Goal: Task Accomplishment & Management: Complete application form

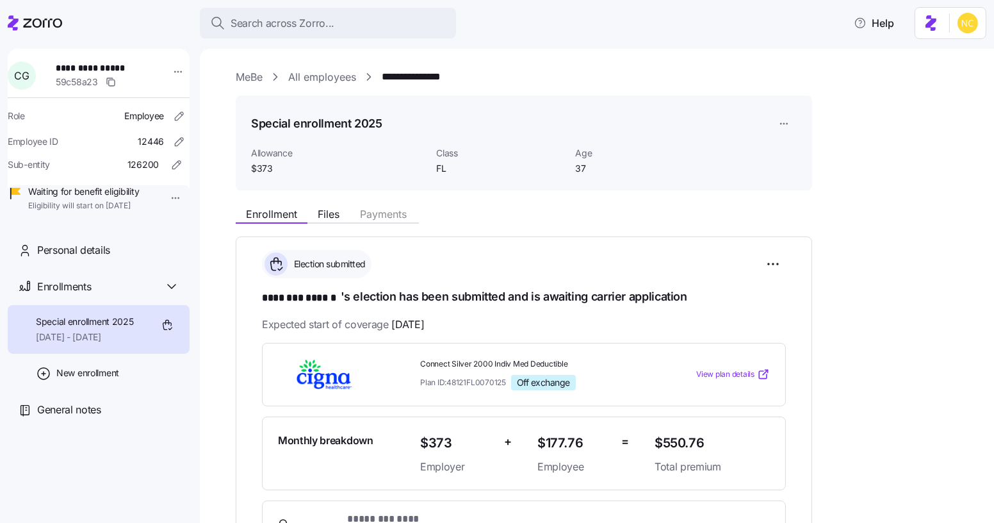
scroll to position [104, 0]
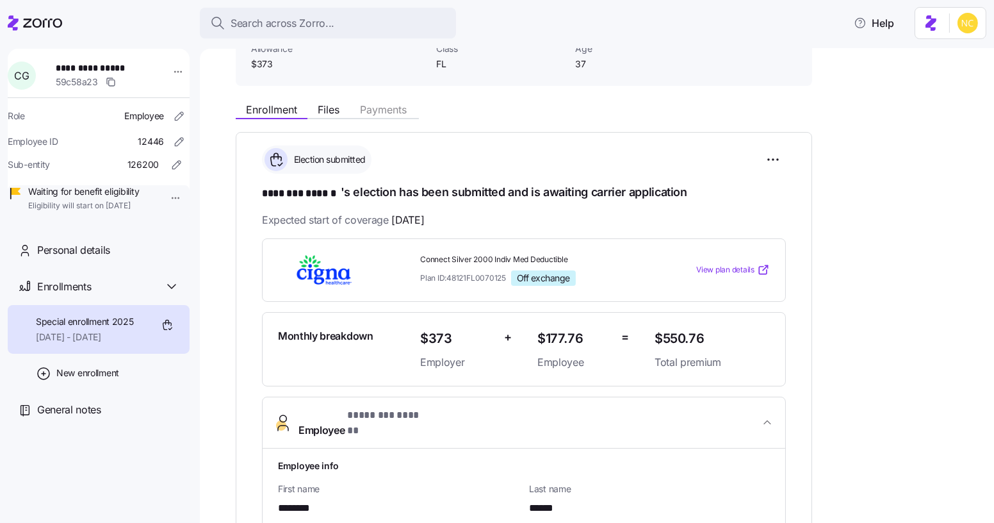
click at [280, 0] on div at bounding box center [497, 1] width 994 height 2
click at [295, 26] on span "Search across Zorro..." at bounding box center [283, 23] width 104 height 16
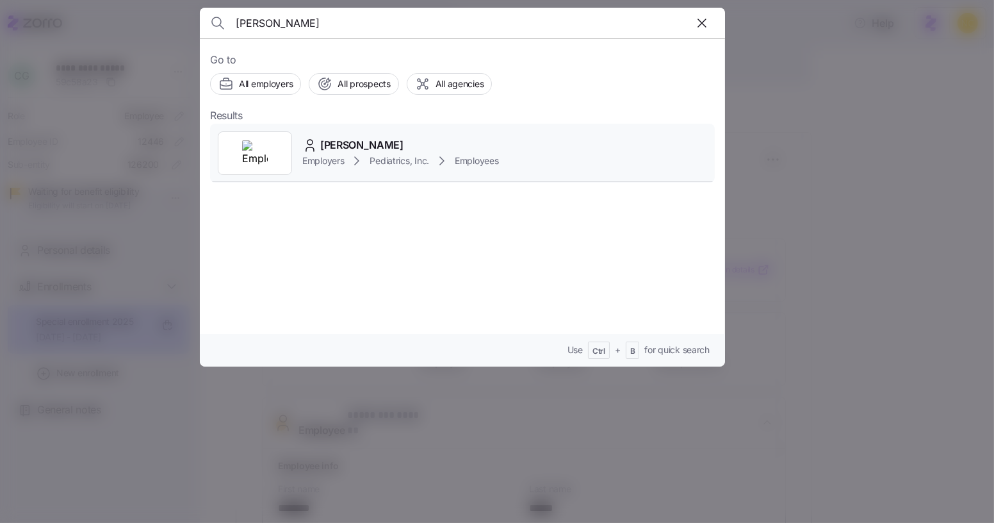
type input "liv gorla"
click at [308, 132] on div "Liv Gorla Employers Pediatrics, Inc. Employees" at bounding box center [462, 153] width 505 height 59
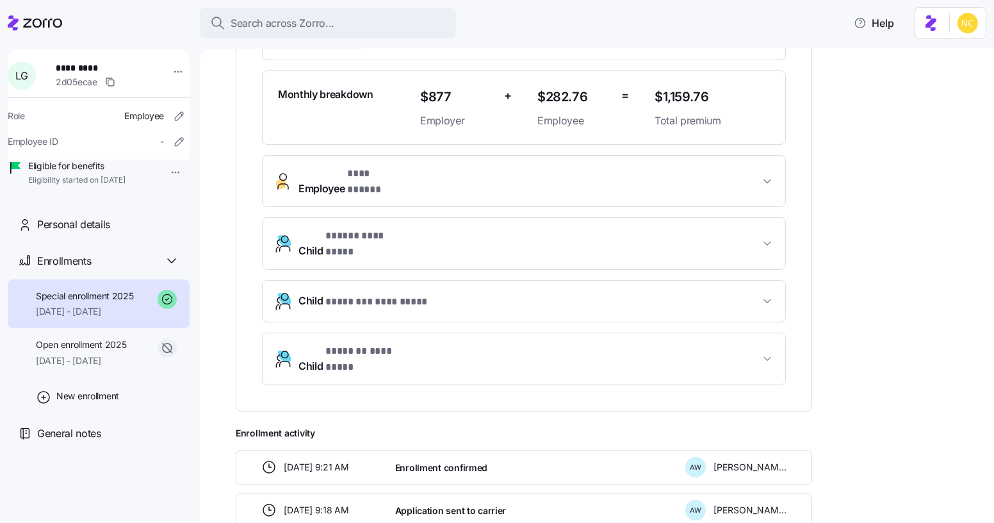
scroll to position [325, 0]
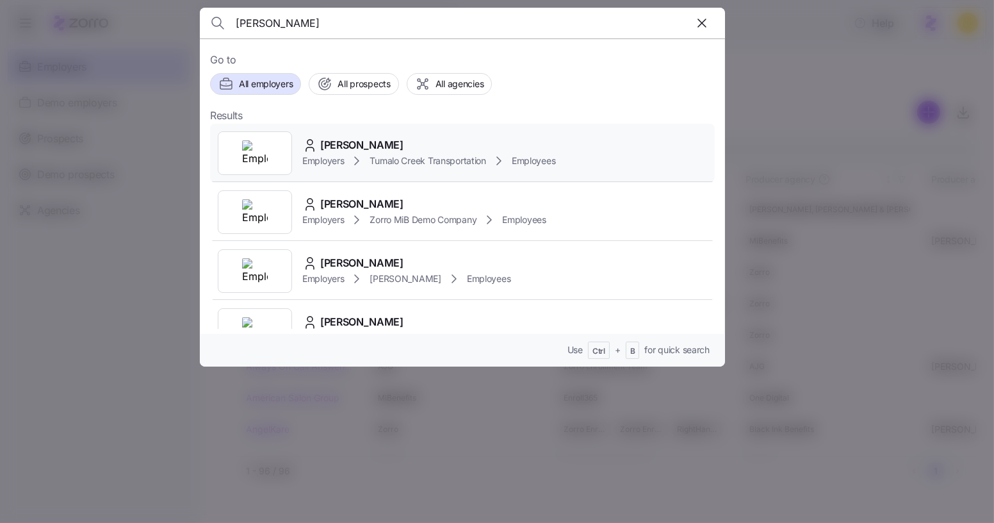
type input "tanya hayes"
click at [371, 143] on span "Tanya Hayes" at bounding box center [361, 145] width 83 height 16
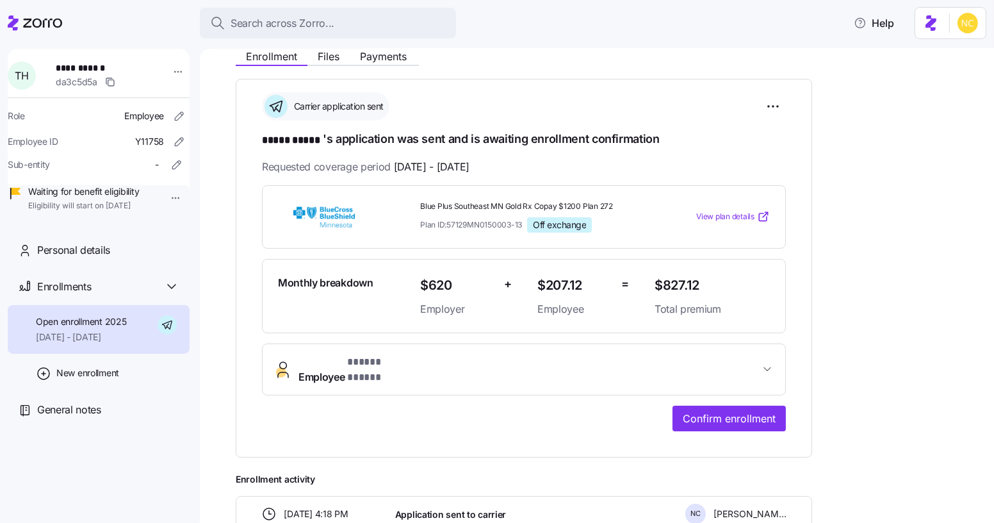
click at [404, 344] on button "Employee * ***** ***** *" at bounding box center [524, 369] width 523 height 51
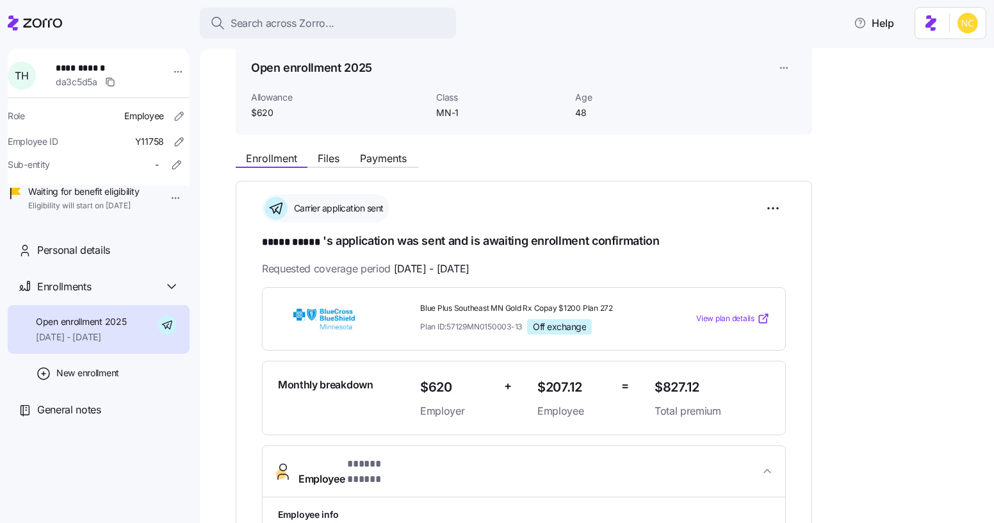
scroll to position [54, 0]
click at [685, 14] on div "Search across Zorro... Help" at bounding box center [497, 23] width 978 height 36
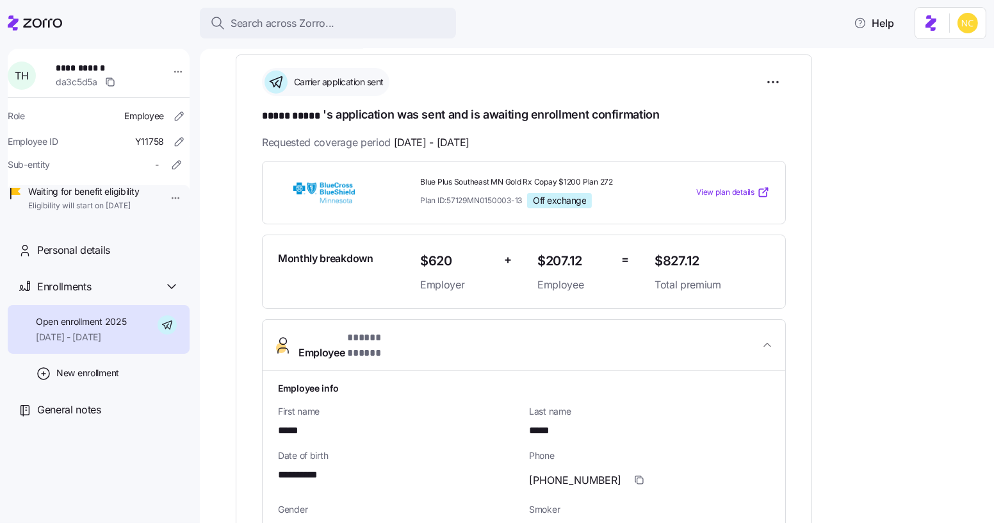
scroll to position [0, 0]
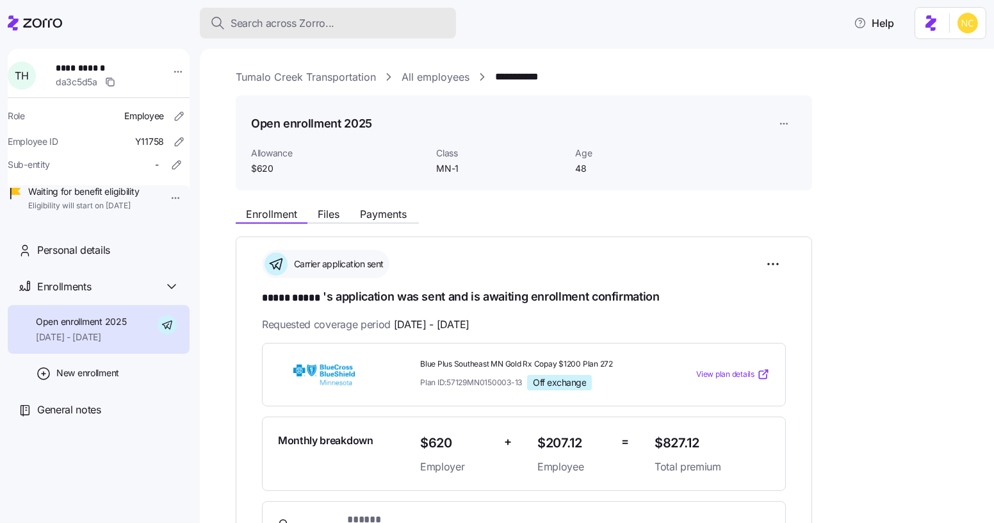
click at [309, 33] on button "Search across Zorro..." at bounding box center [328, 23] width 256 height 31
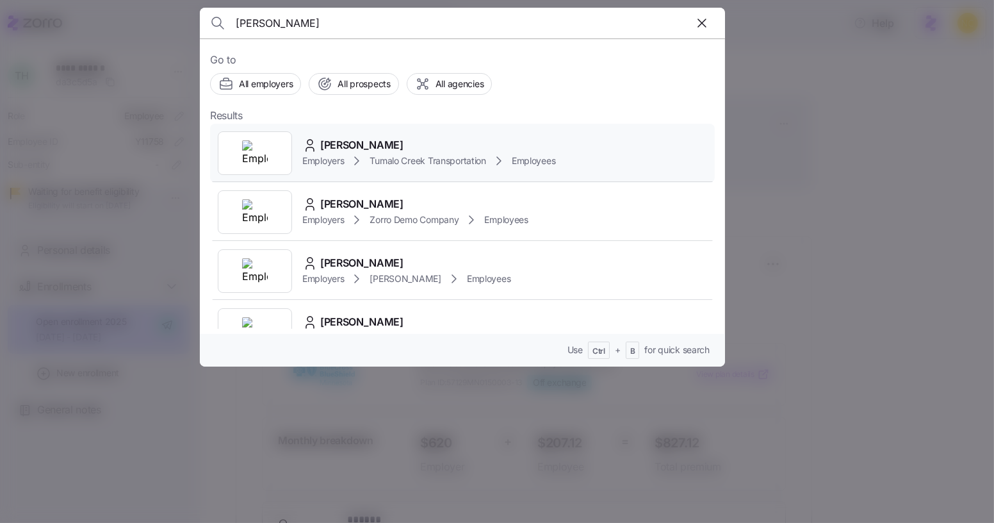
type input "brian ditton"
click at [359, 146] on span "Brian Ditton" at bounding box center [361, 145] width 83 height 16
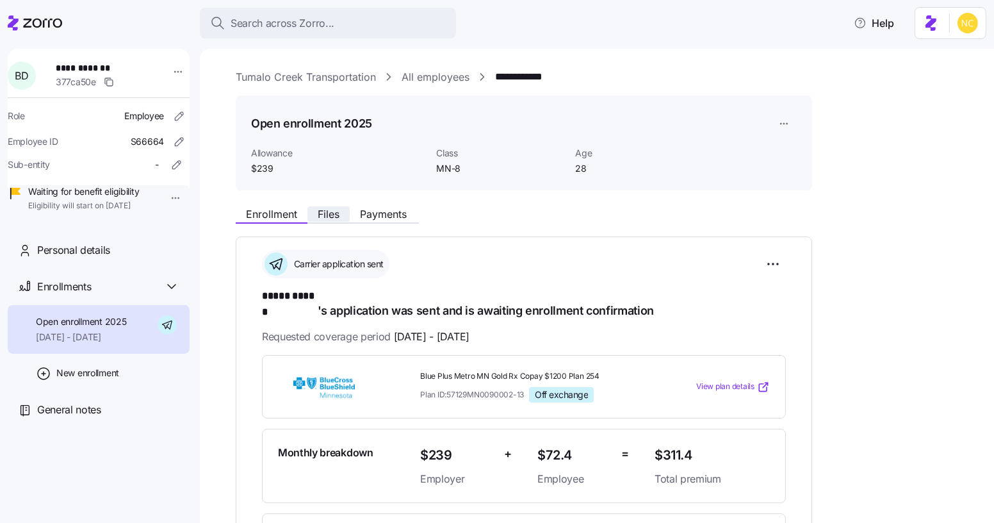
click at [330, 211] on span "Files" at bounding box center [329, 214] width 22 height 10
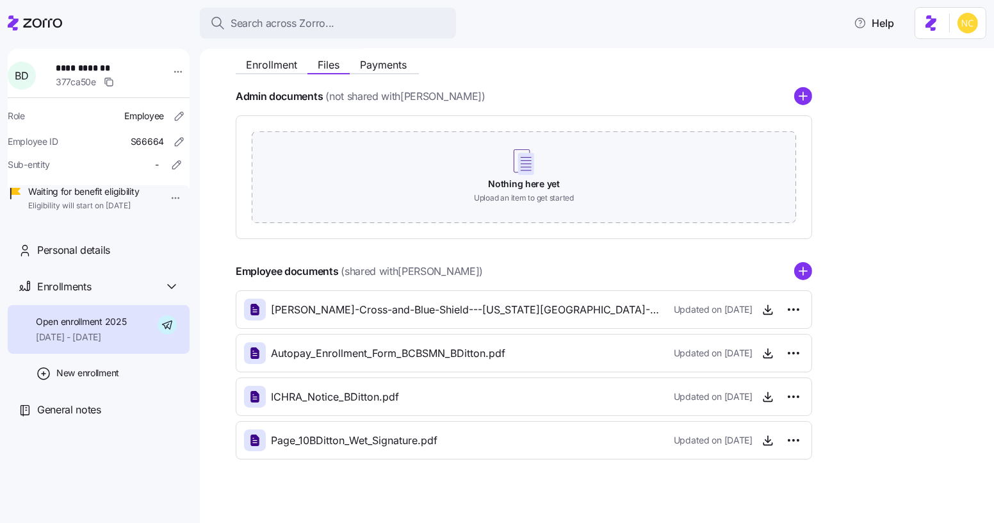
scroll to position [149, 0]
click at [805, 270] on circle "add icon" at bounding box center [803, 272] width 17 height 17
click at [802, 278] on circle "add icon" at bounding box center [803, 272] width 17 height 17
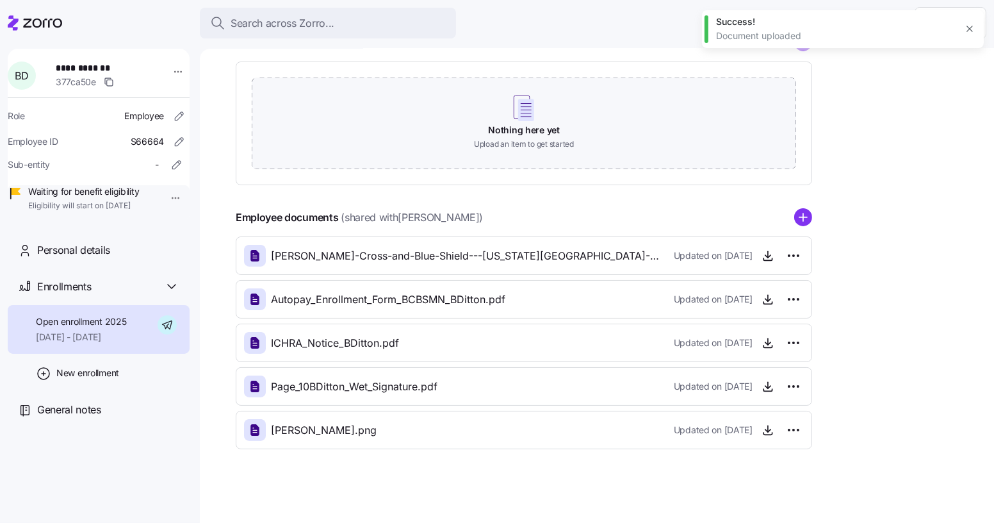
scroll to position [0, 0]
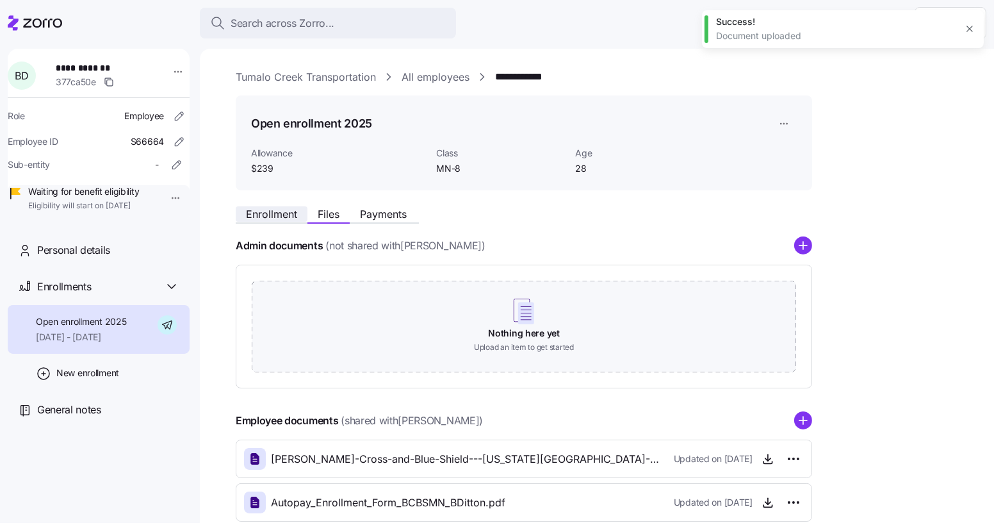
click at [279, 218] on span "Enrollment" at bounding box center [271, 214] width 51 height 10
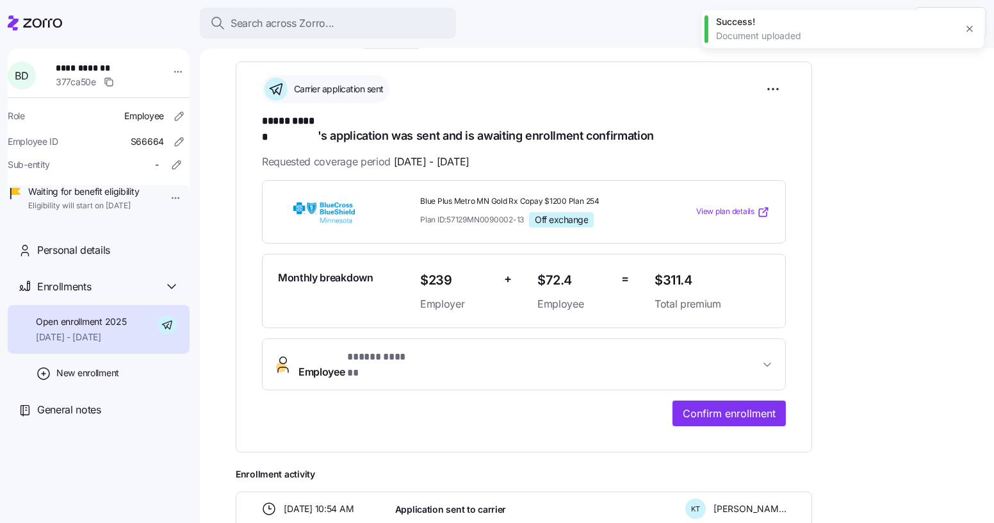
scroll to position [178, 0]
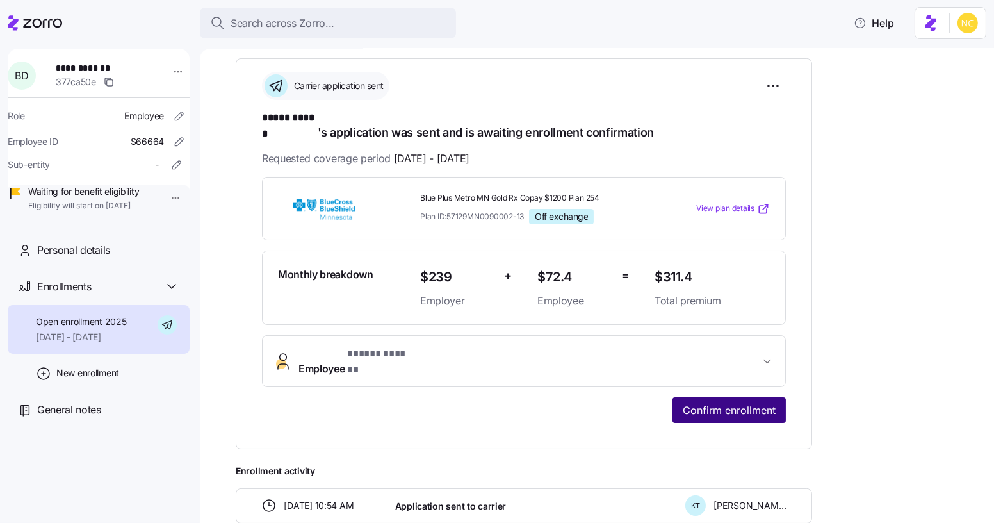
click at [715, 402] on span "Confirm enrollment" at bounding box center [729, 409] width 93 height 15
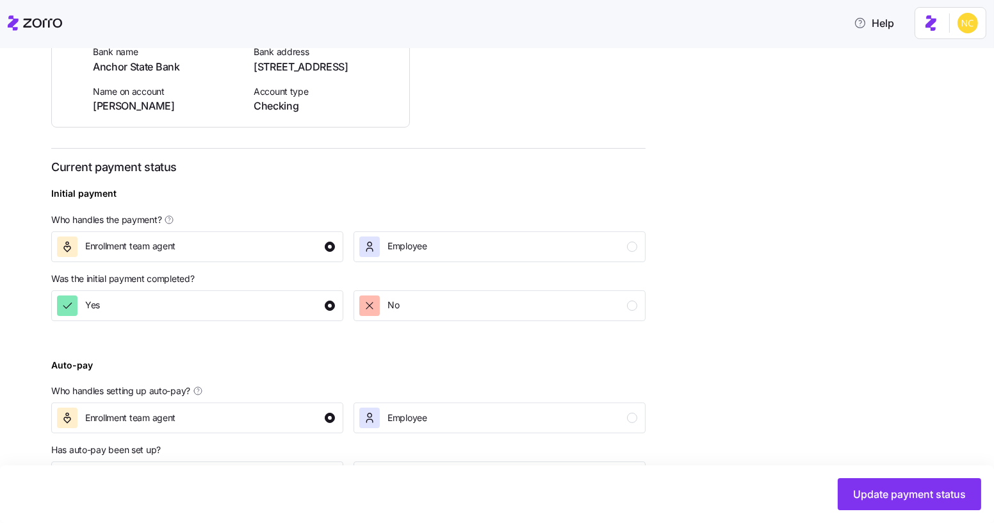
scroll to position [382, 0]
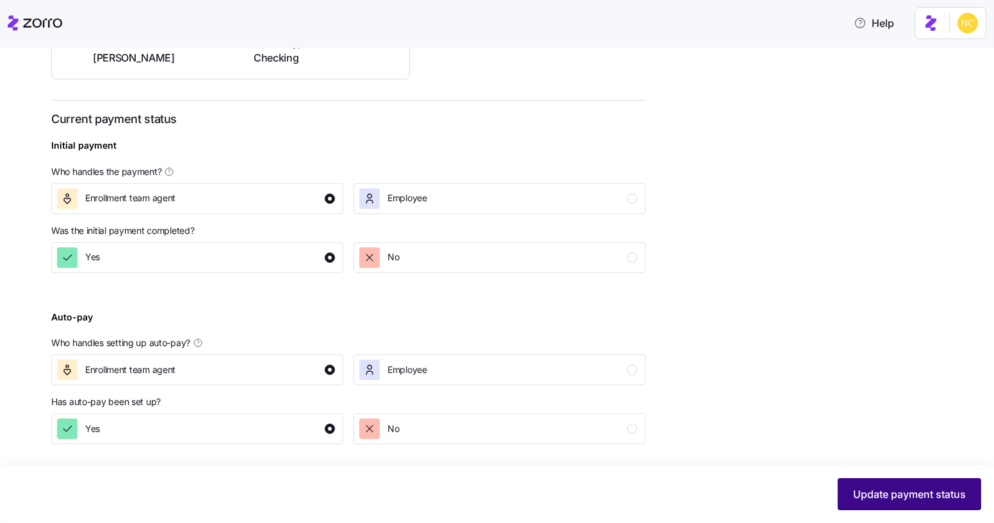
click at [904, 480] on button "Update payment status" at bounding box center [909, 494] width 143 height 32
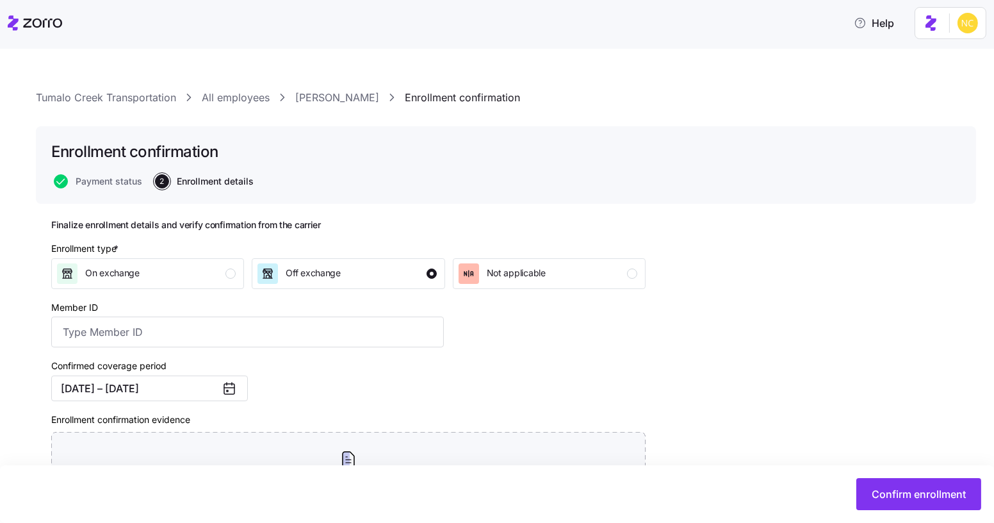
scroll to position [144, 0]
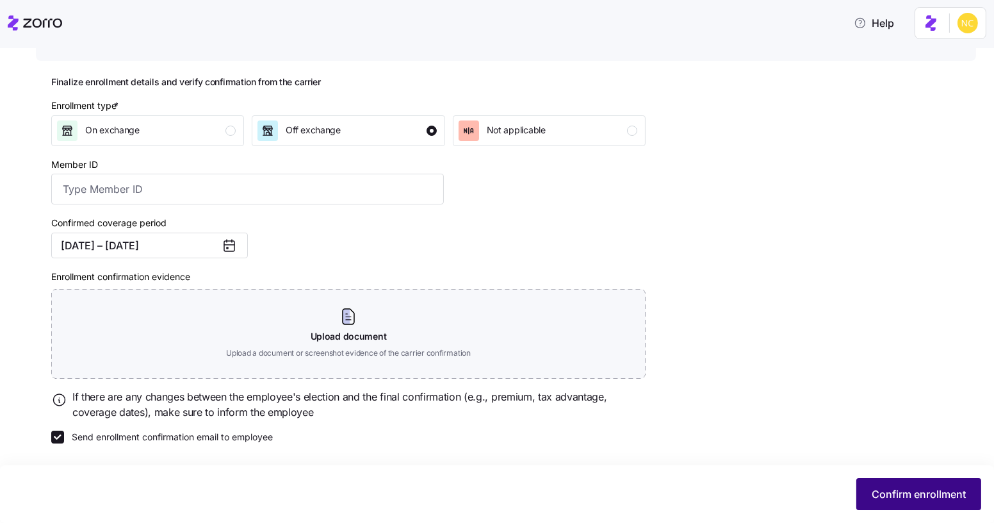
click at [914, 480] on button "Confirm enrollment" at bounding box center [918, 494] width 125 height 32
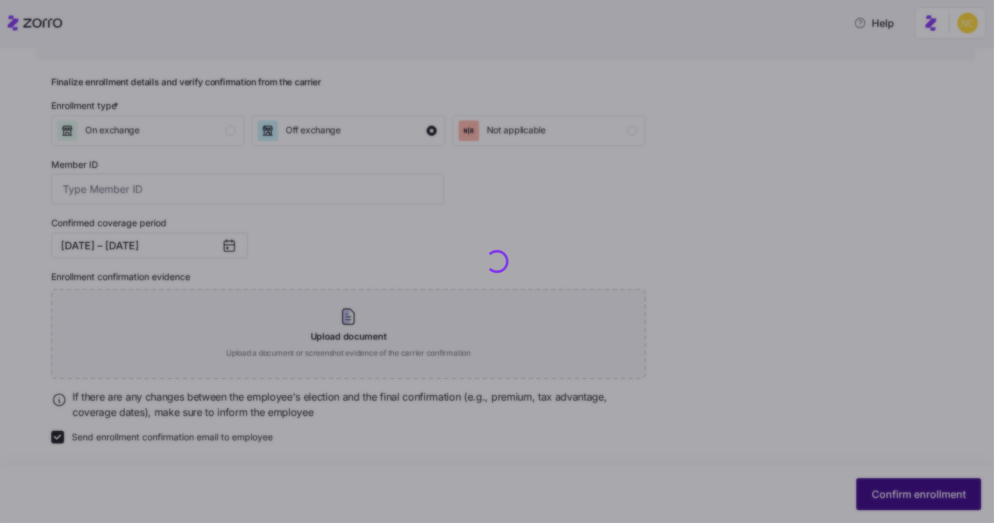
checkbox input "false"
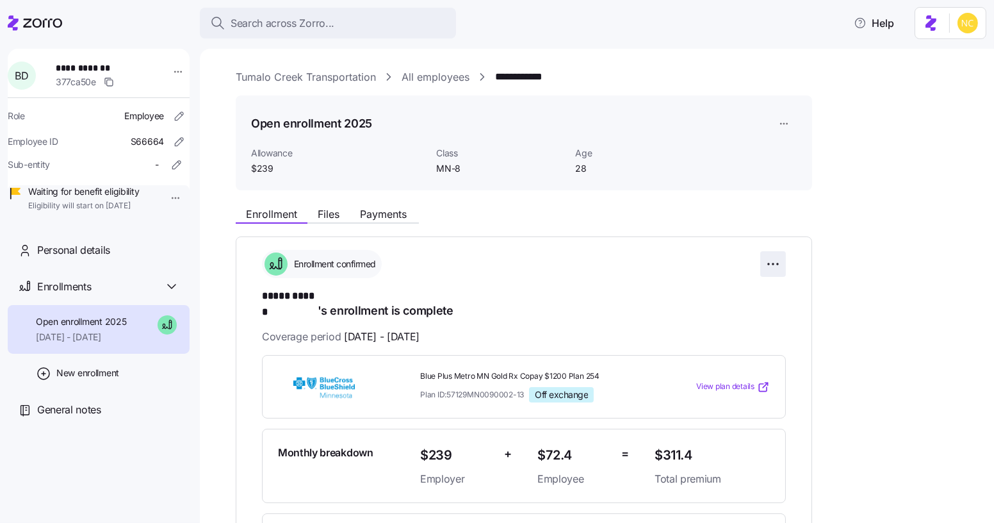
click at [775, 263] on html "**********" at bounding box center [497, 257] width 994 height 515
click at [831, 228] on html "**********" at bounding box center [497, 257] width 994 height 515
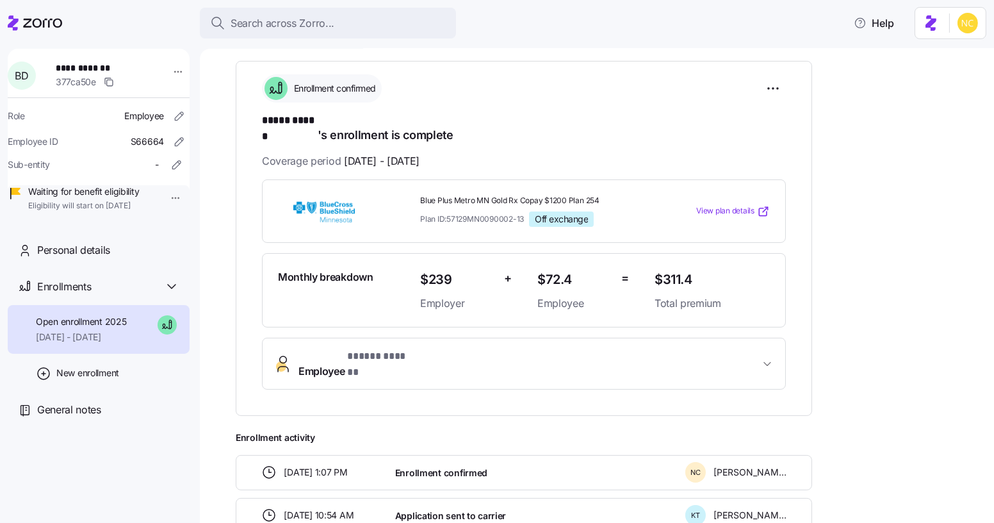
scroll to position [174, 0]
click at [772, 101] on html "**********" at bounding box center [497, 257] width 994 height 515
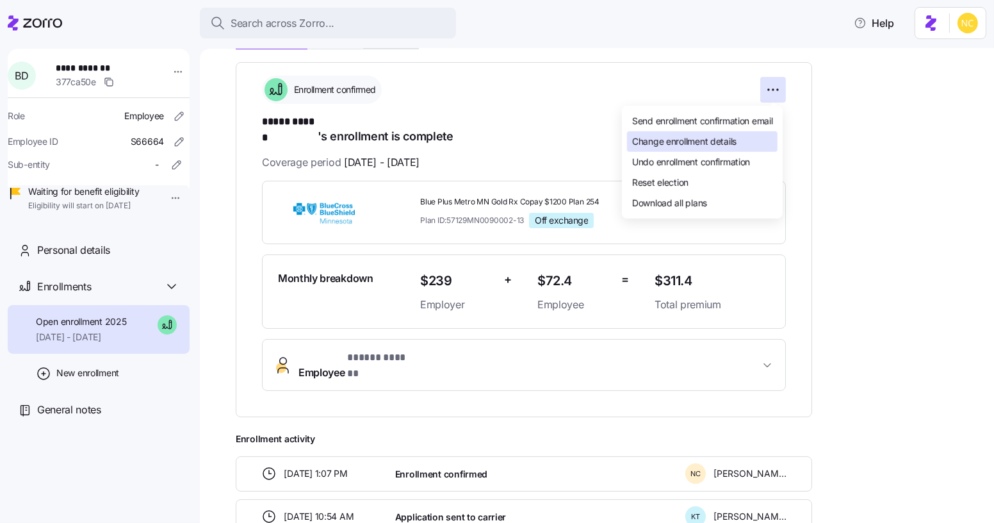
click at [709, 145] on span "Change enrollment details" at bounding box center [684, 141] width 104 height 13
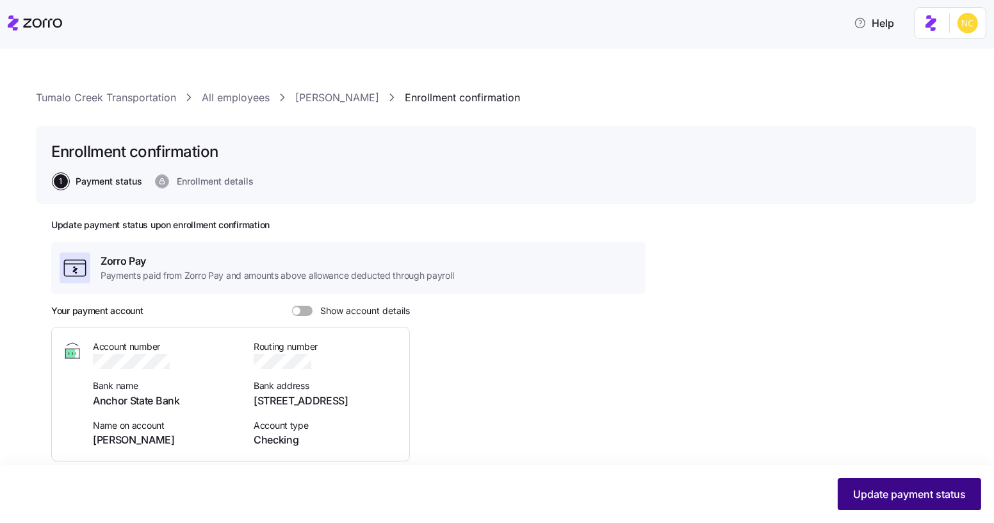
click at [886, 485] on button "Update payment status" at bounding box center [909, 494] width 143 height 32
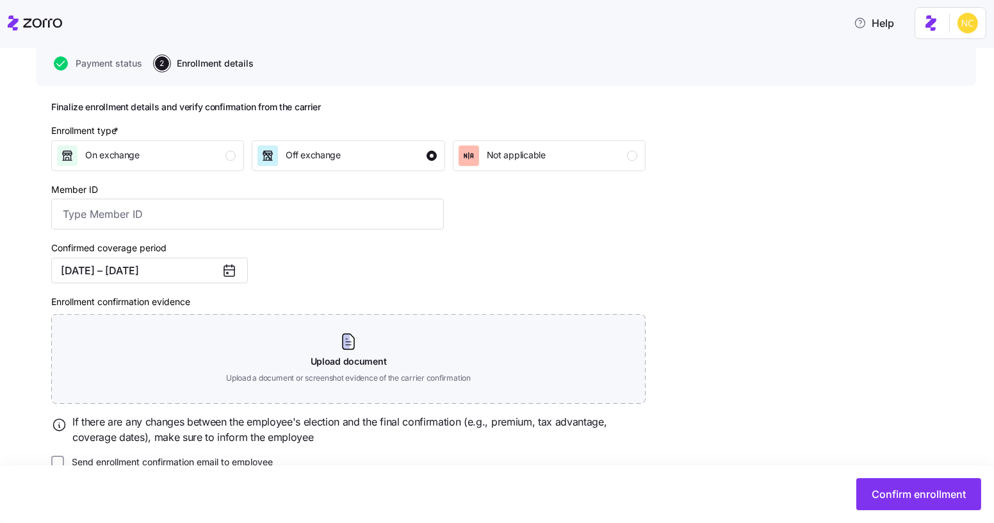
scroll to position [124, 0]
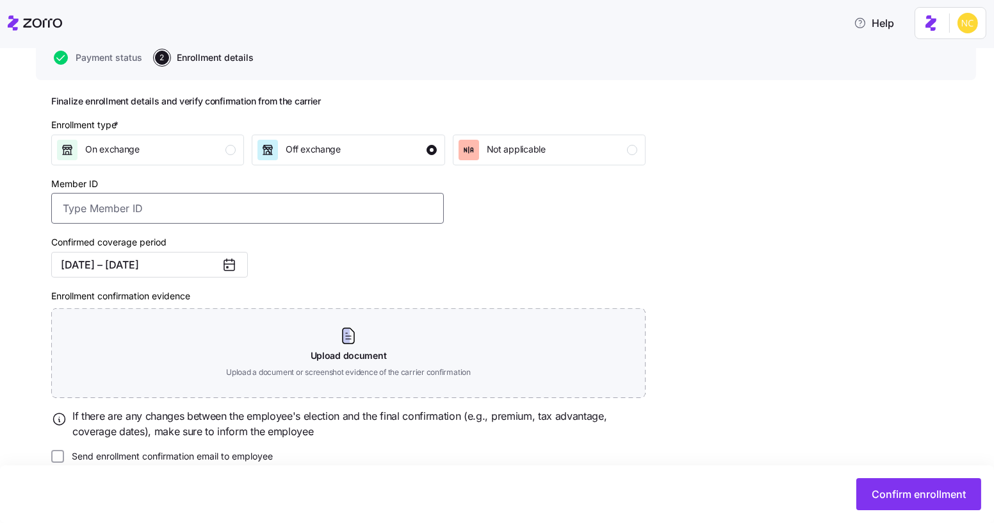
click at [207, 209] on input "Member ID" at bounding box center [247, 208] width 393 height 31
paste input "1413547430010"
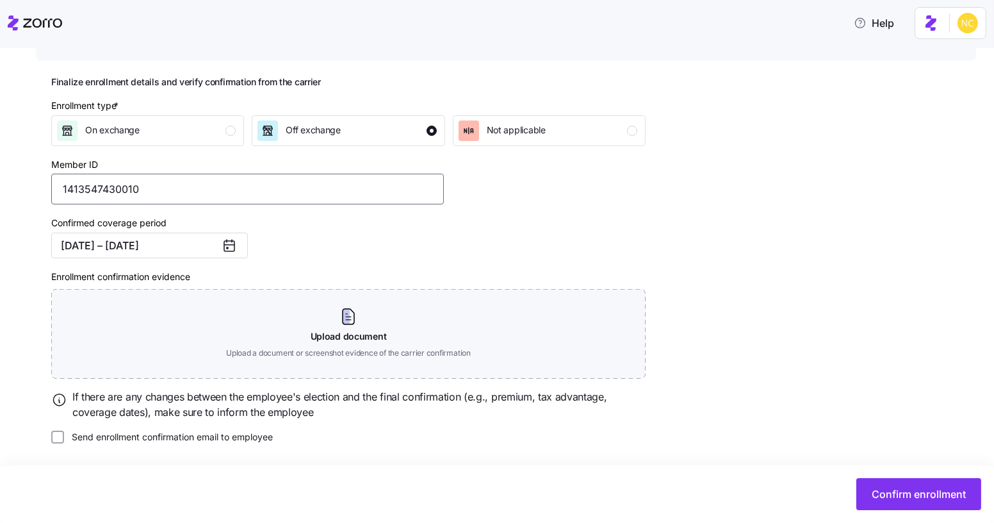
type input "1413547430010"
click at [948, 514] on div "Confirm enrollment" at bounding box center [497, 494] width 994 height 58
click at [932, 490] on span "Confirm enrollment" at bounding box center [919, 493] width 94 height 15
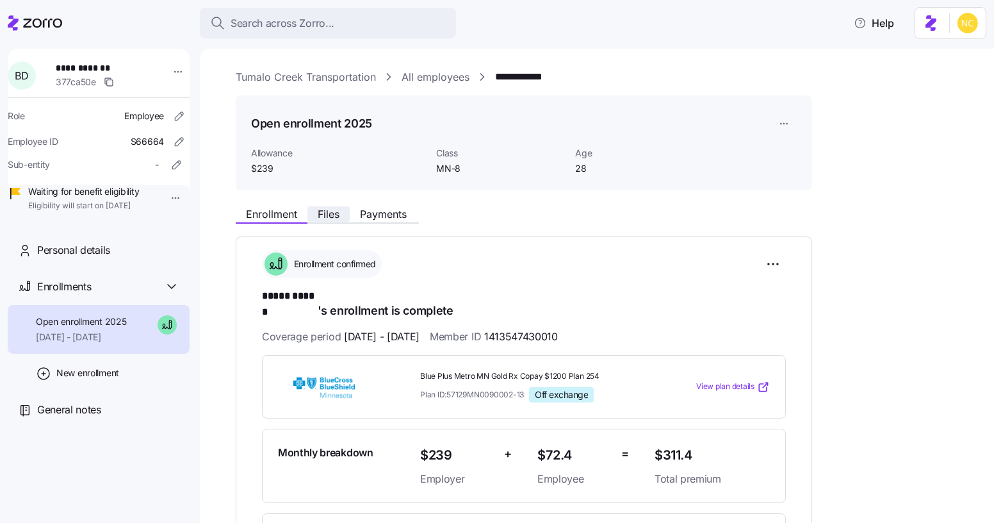
click at [339, 207] on button "Files" at bounding box center [328, 213] width 42 height 15
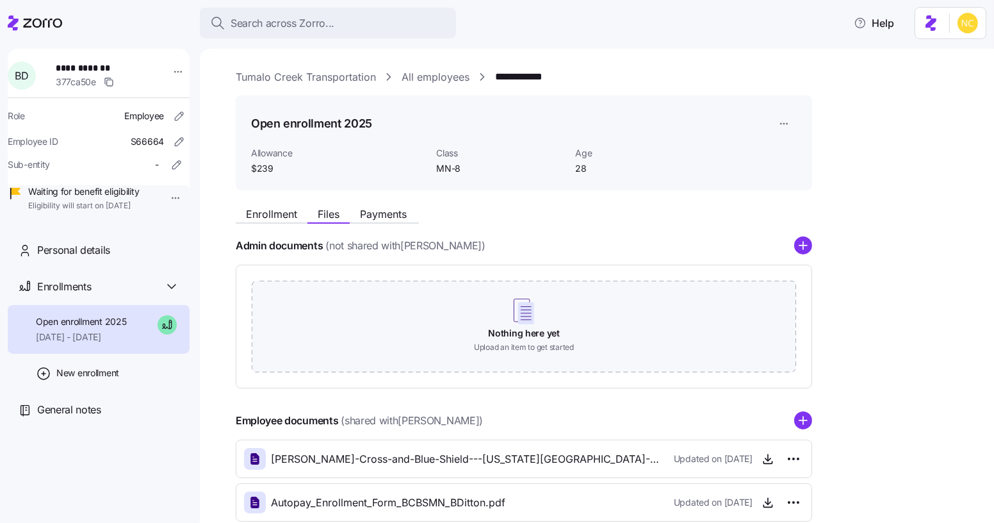
click at [345, 38] on div "Search across Zorro... Help" at bounding box center [497, 23] width 978 height 36
click at [335, 23] on div "Search across Zorro..." at bounding box center [328, 23] width 236 height 16
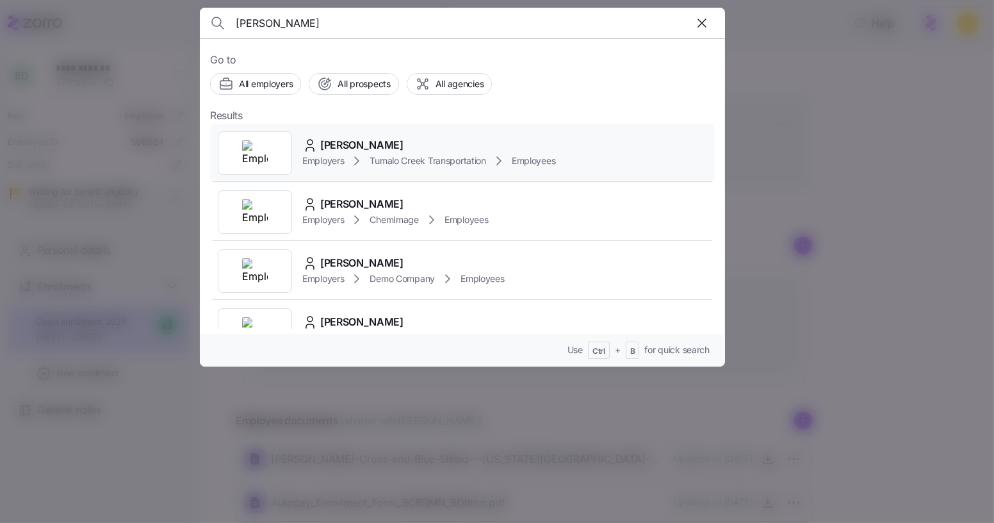
type input "bret"
click at [362, 131] on div "Bret Landauer Employers Tumalo Creek Transportation Employees" at bounding box center [462, 153] width 505 height 59
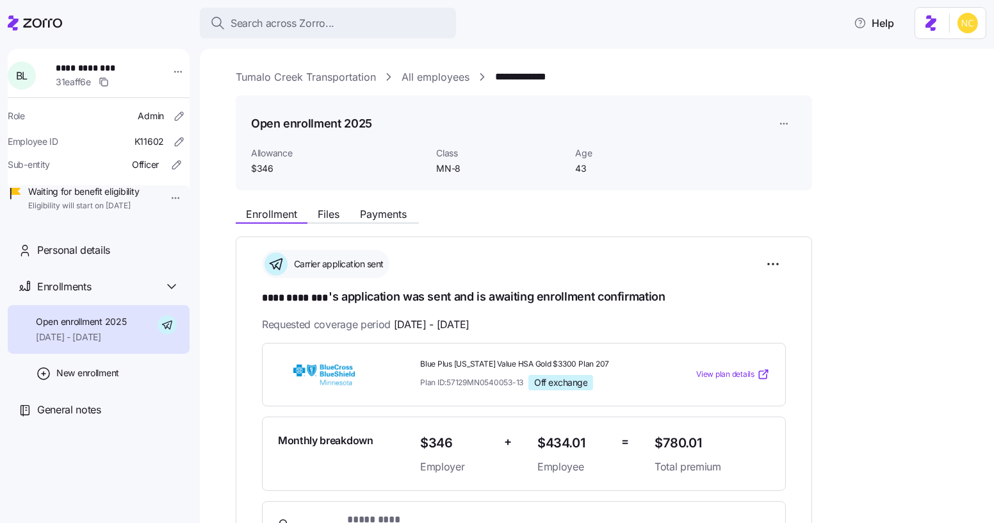
click at [333, 227] on div "**********" at bounding box center [606, 513] width 740 height 626
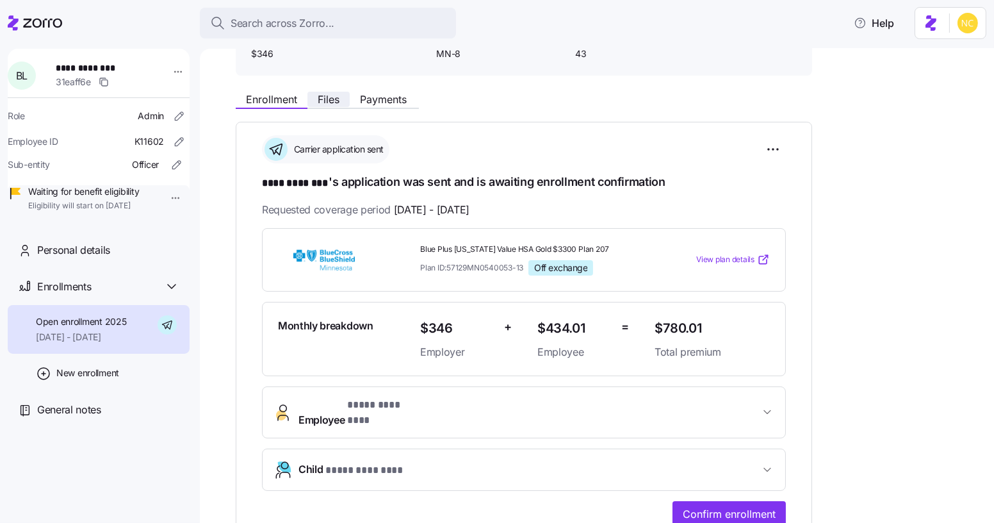
click at [332, 95] on span "Files" at bounding box center [329, 99] width 22 height 10
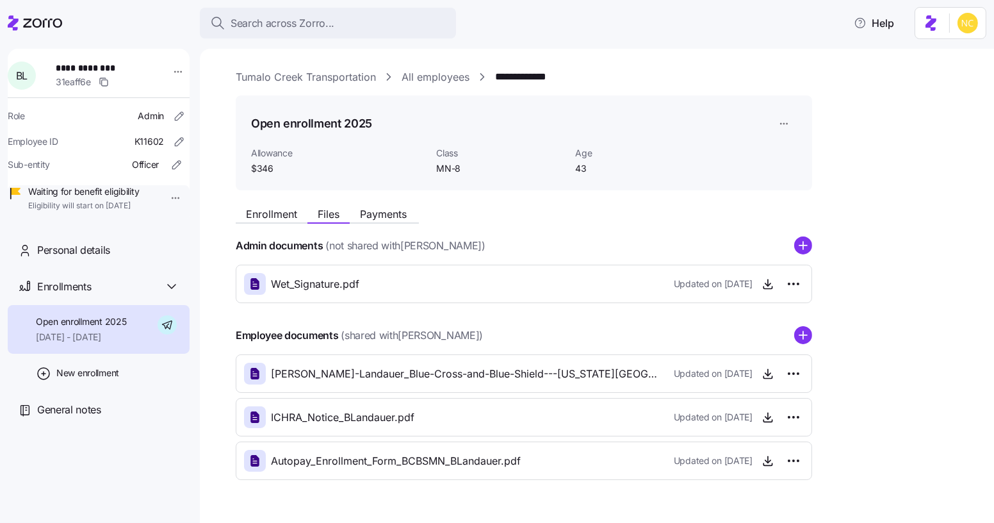
scroll to position [31, 0]
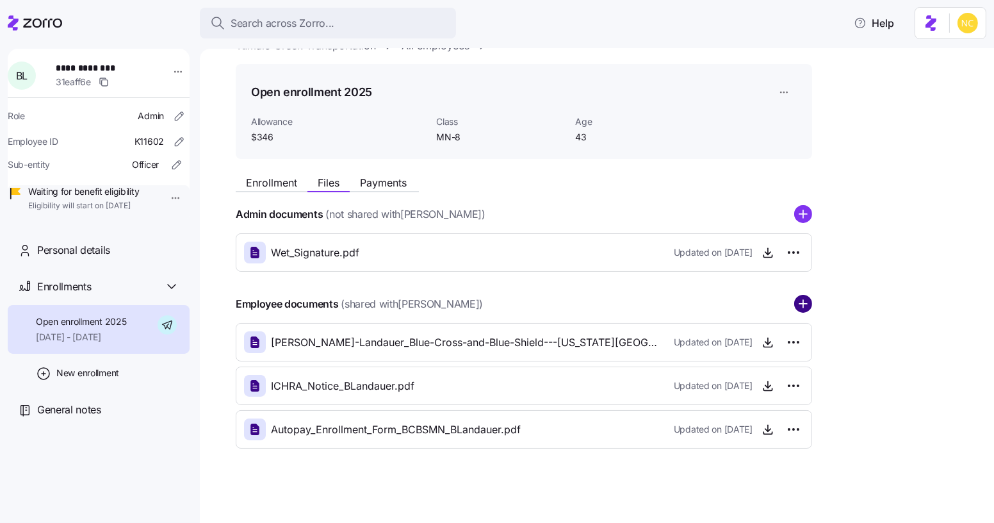
click at [806, 302] on circle "add icon" at bounding box center [803, 304] width 17 height 17
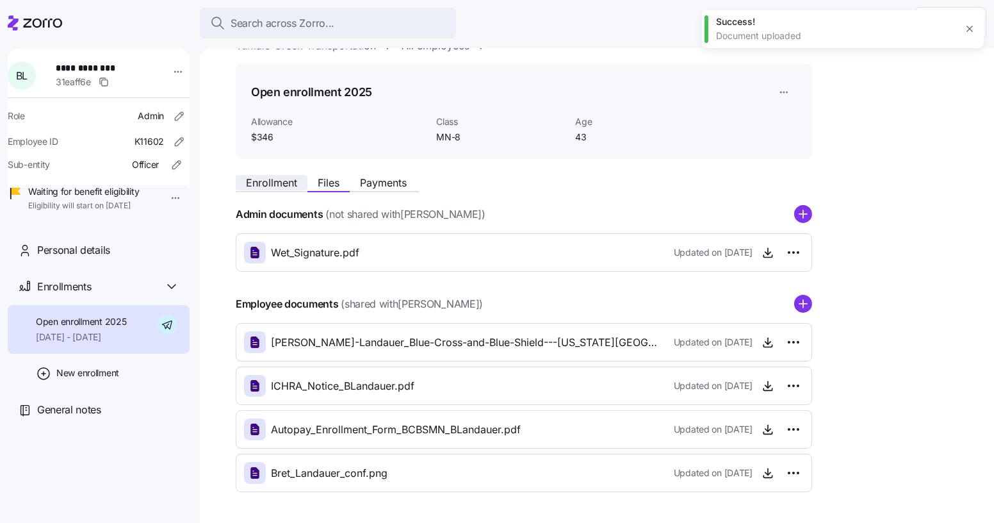
click at [288, 188] on span "Enrollment" at bounding box center [271, 182] width 51 height 10
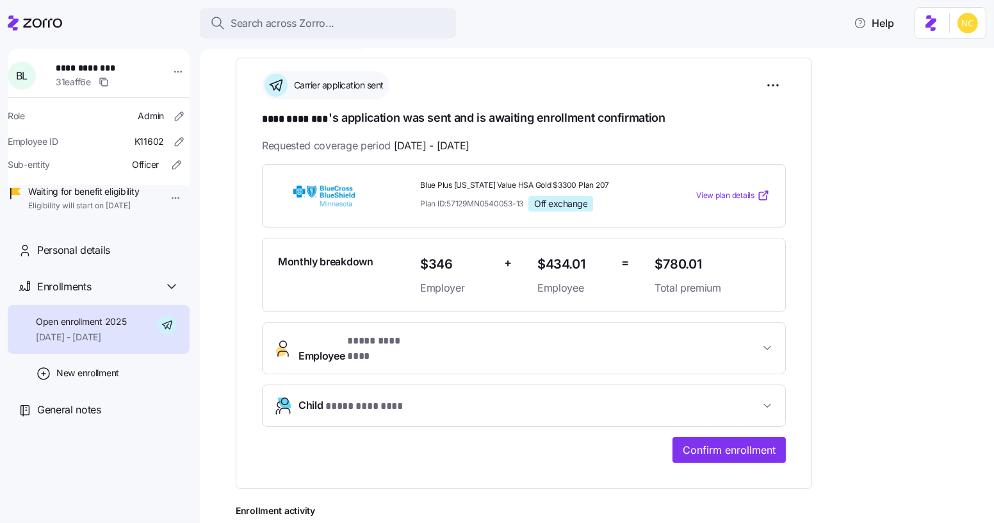
scroll to position [180, 0]
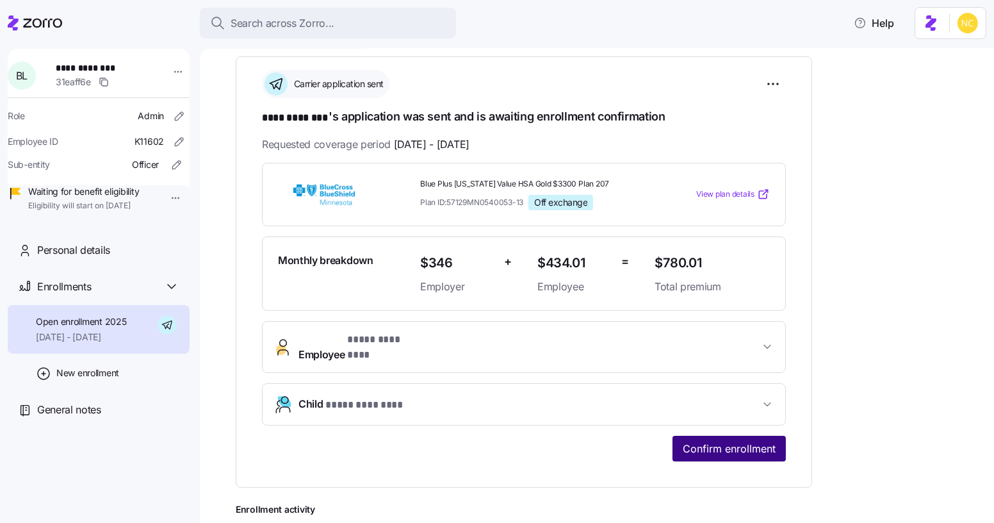
click at [717, 441] on span "Confirm enrollment" at bounding box center [729, 448] width 93 height 15
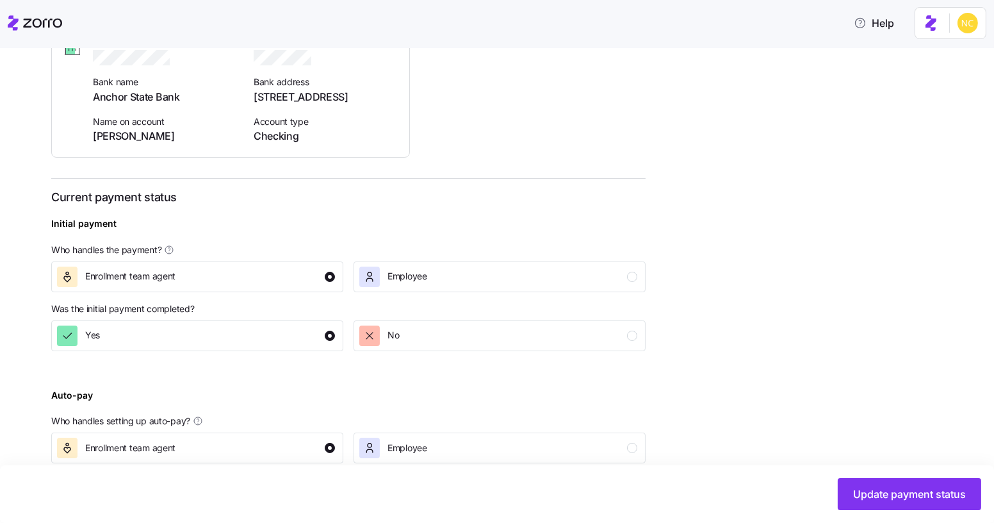
scroll to position [382, 0]
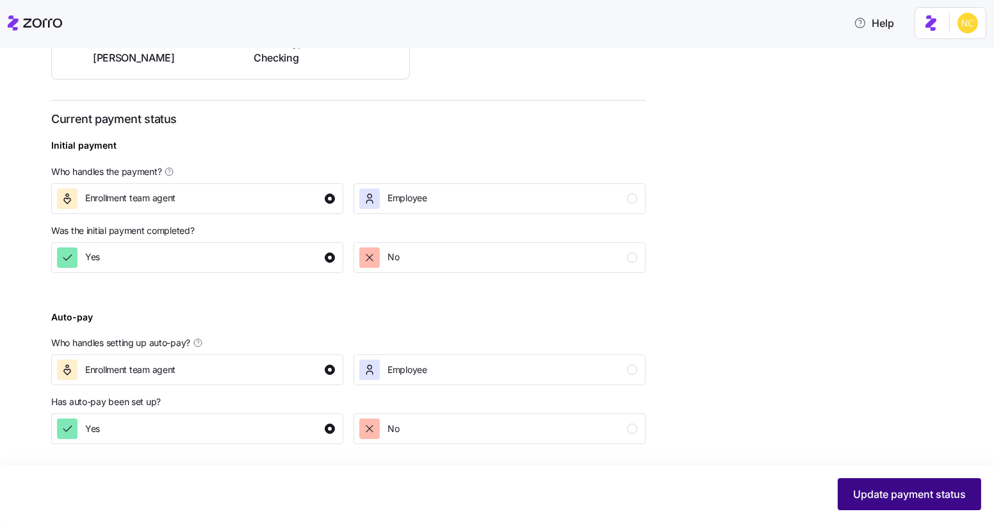
click at [893, 489] on span "Update payment status" at bounding box center [909, 493] width 113 height 15
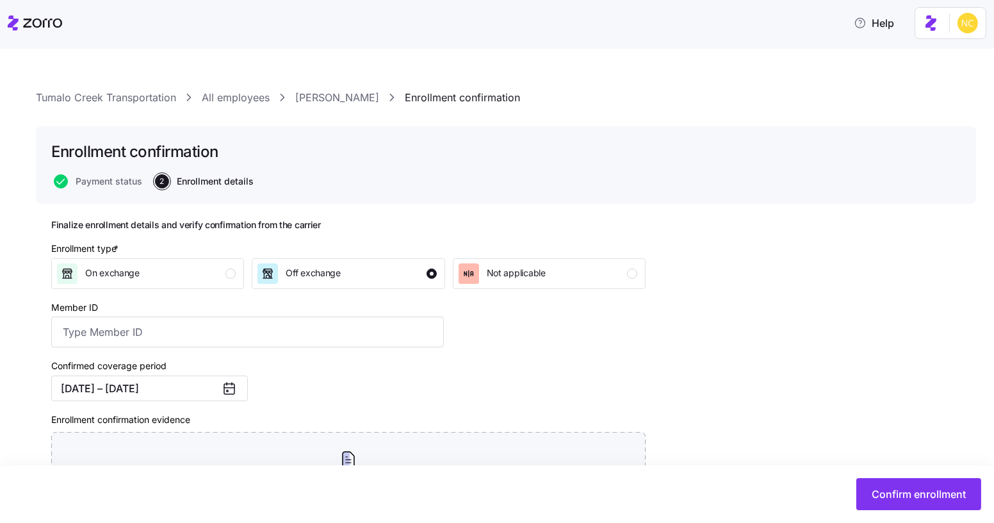
scroll to position [144, 0]
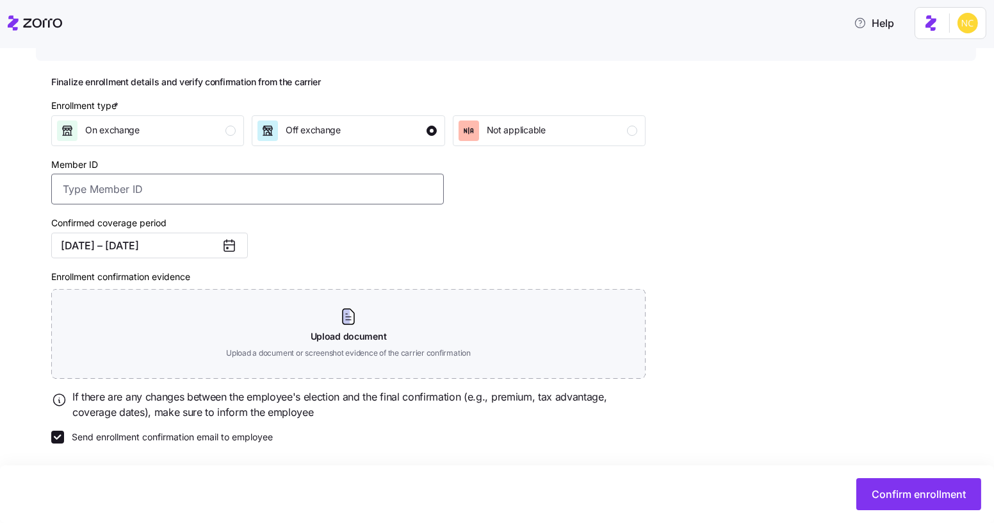
click at [328, 191] on input "Member ID" at bounding box center [247, 189] width 393 height 31
paste input "1413648530010"
drag, startPoint x: 86, startPoint y: 195, endPoint x: 13, endPoint y: 182, distance: 74.1
click at [13, 182] on div "Tumalo Creek Transportation All employees Bret Landauer Enrollment confirmation…" at bounding box center [497, 286] width 994 height 474
type input "1413648530010"
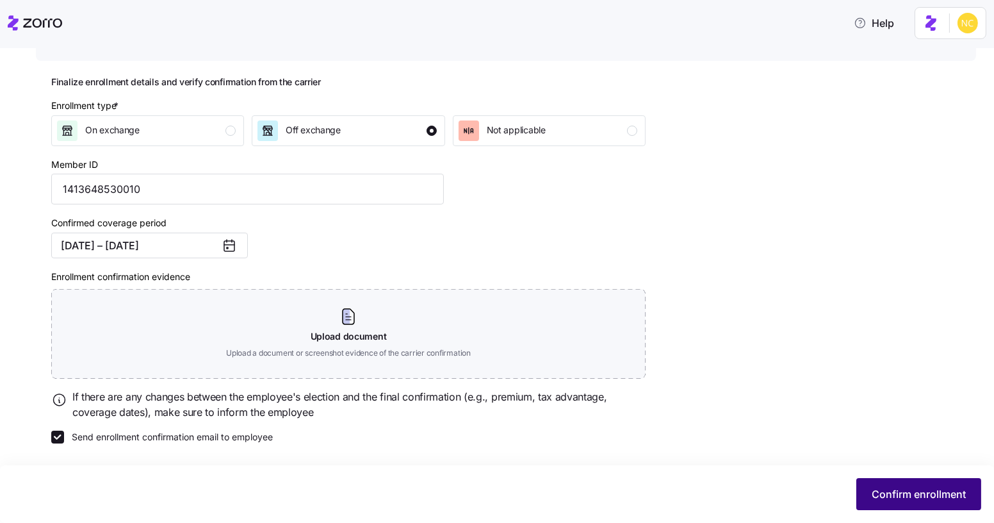
click at [882, 502] on button "Confirm enrollment" at bounding box center [918, 494] width 125 height 32
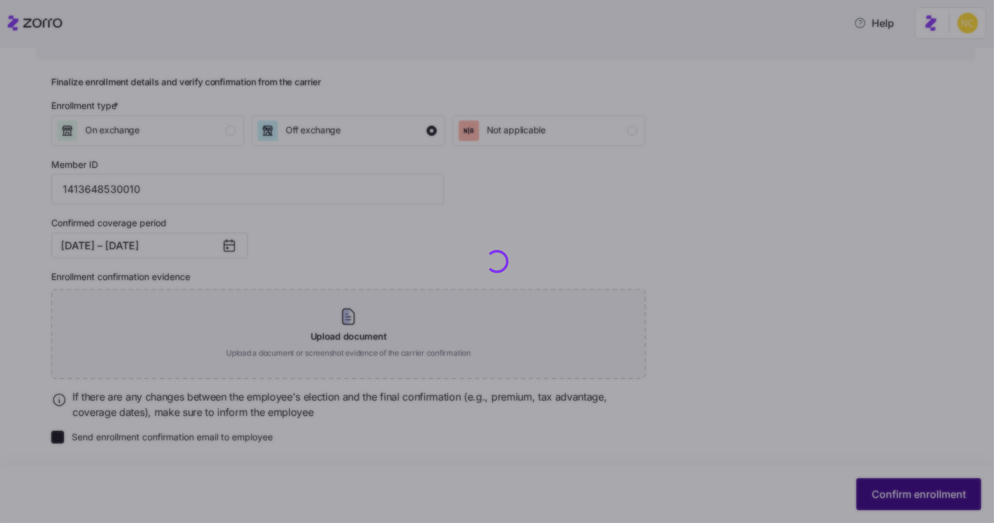
checkbox input "false"
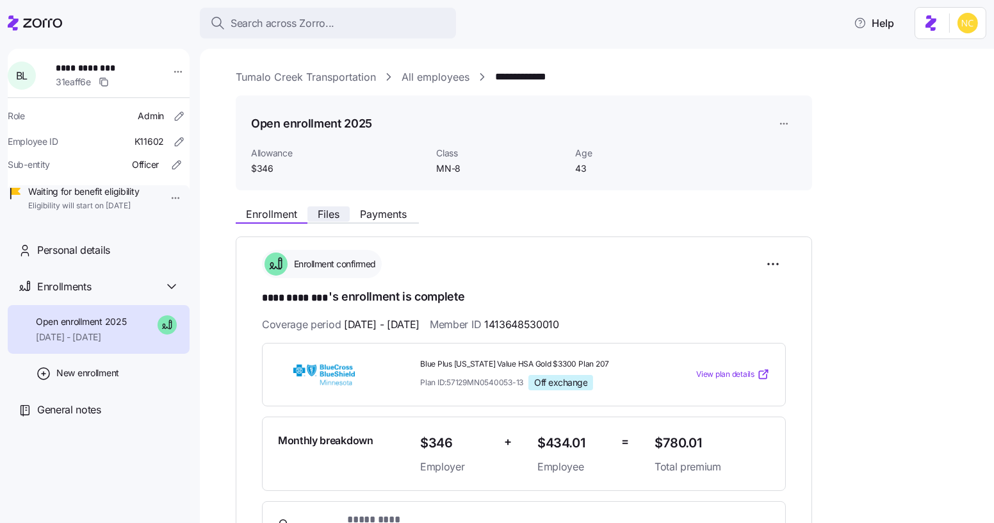
click at [336, 212] on span "Files" at bounding box center [329, 214] width 22 height 10
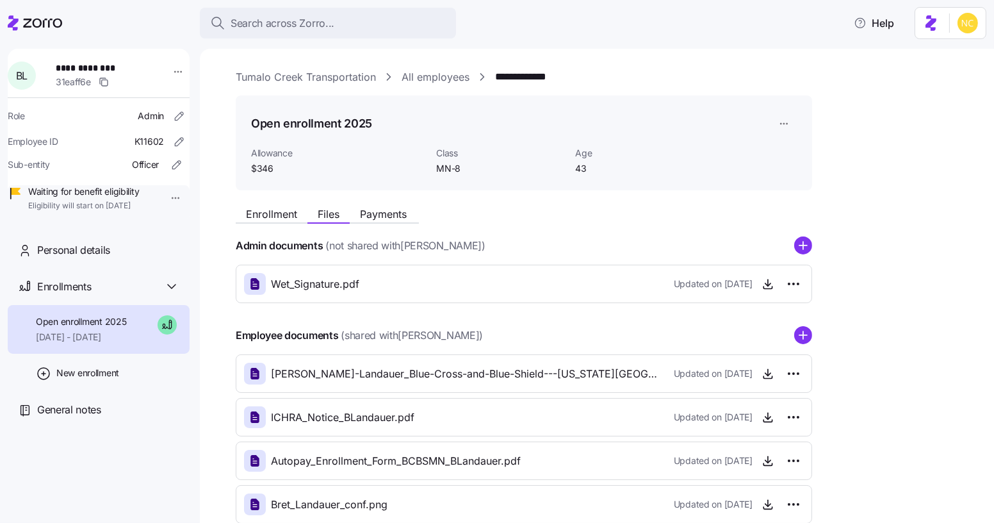
scroll to position [74, 0]
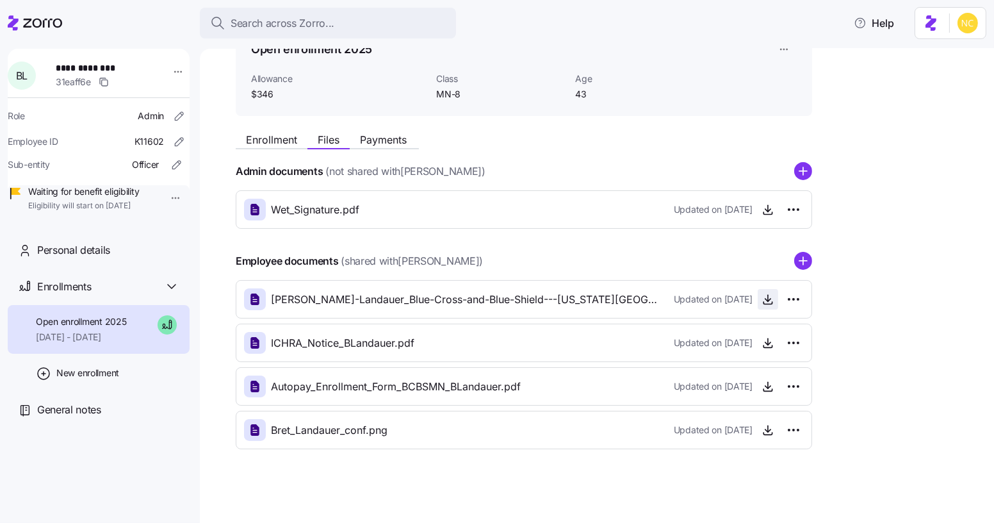
click at [762, 294] on icon "button" at bounding box center [767, 299] width 13 height 13
